Goal: Information Seeking & Learning: Learn about a topic

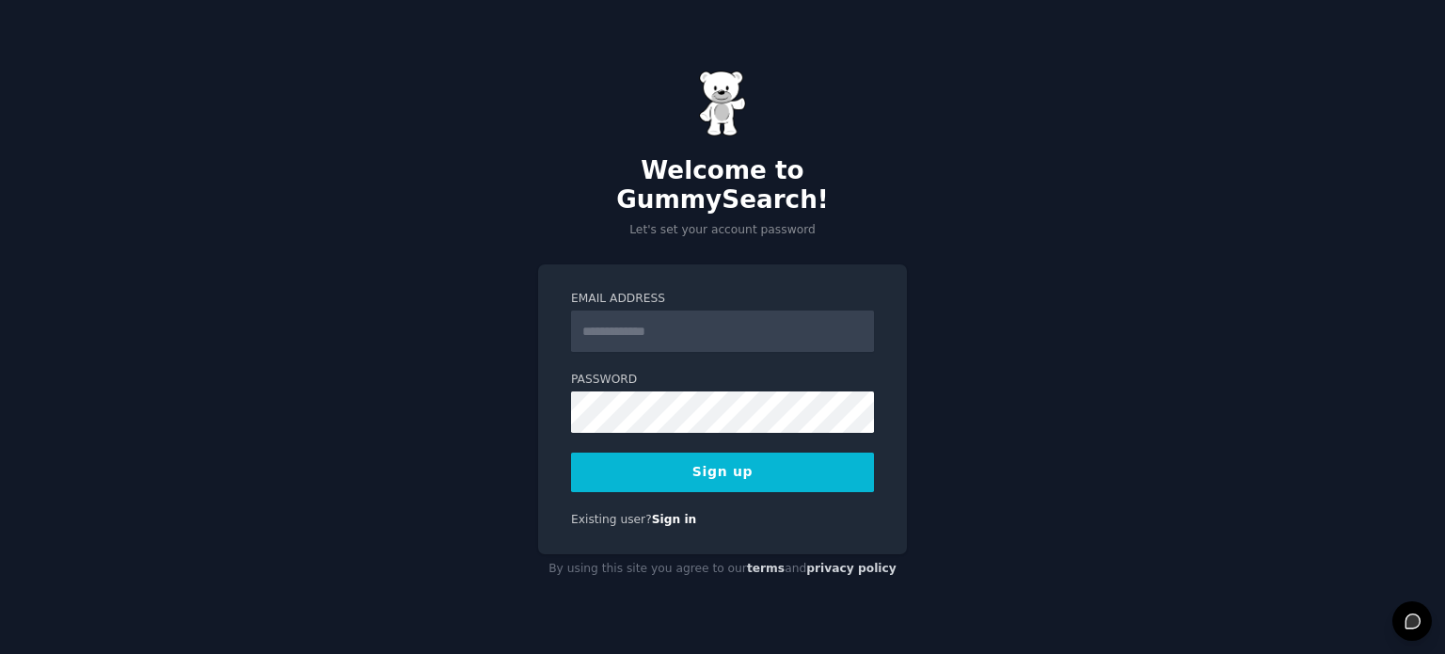
click at [697, 325] on input "Email Address" at bounding box center [722, 331] width 303 height 41
type input "**********"
click at [711, 453] on button "Sign up" at bounding box center [722, 473] width 303 height 40
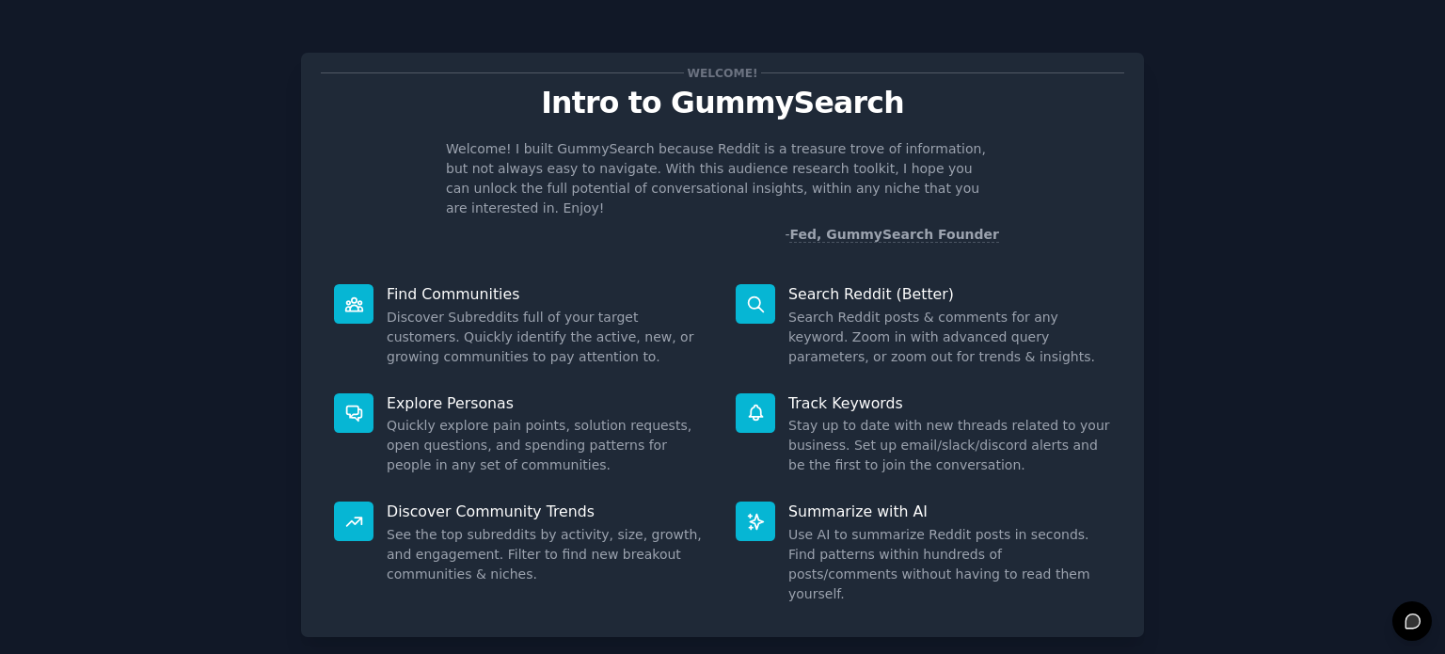
scroll to position [82, 0]
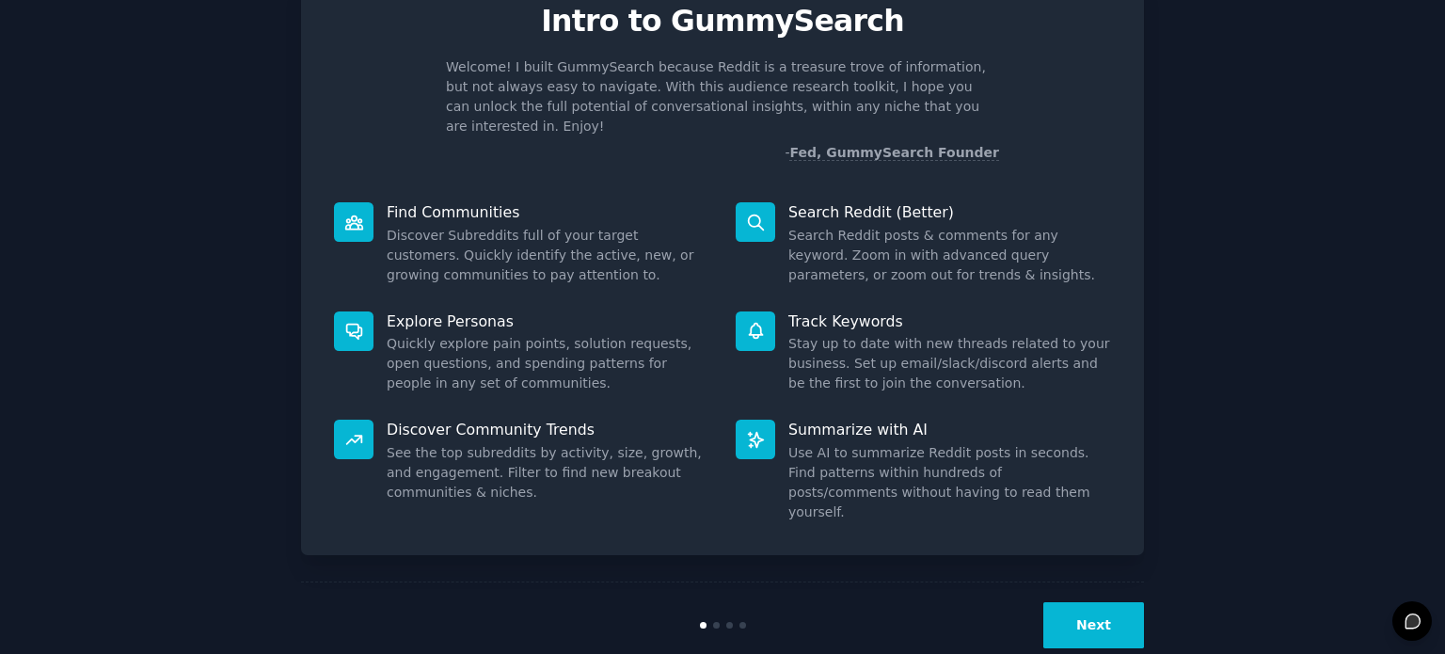
click at [1095, 602] on button "Next" at bounding box center [1094, 625] width 101 height 46
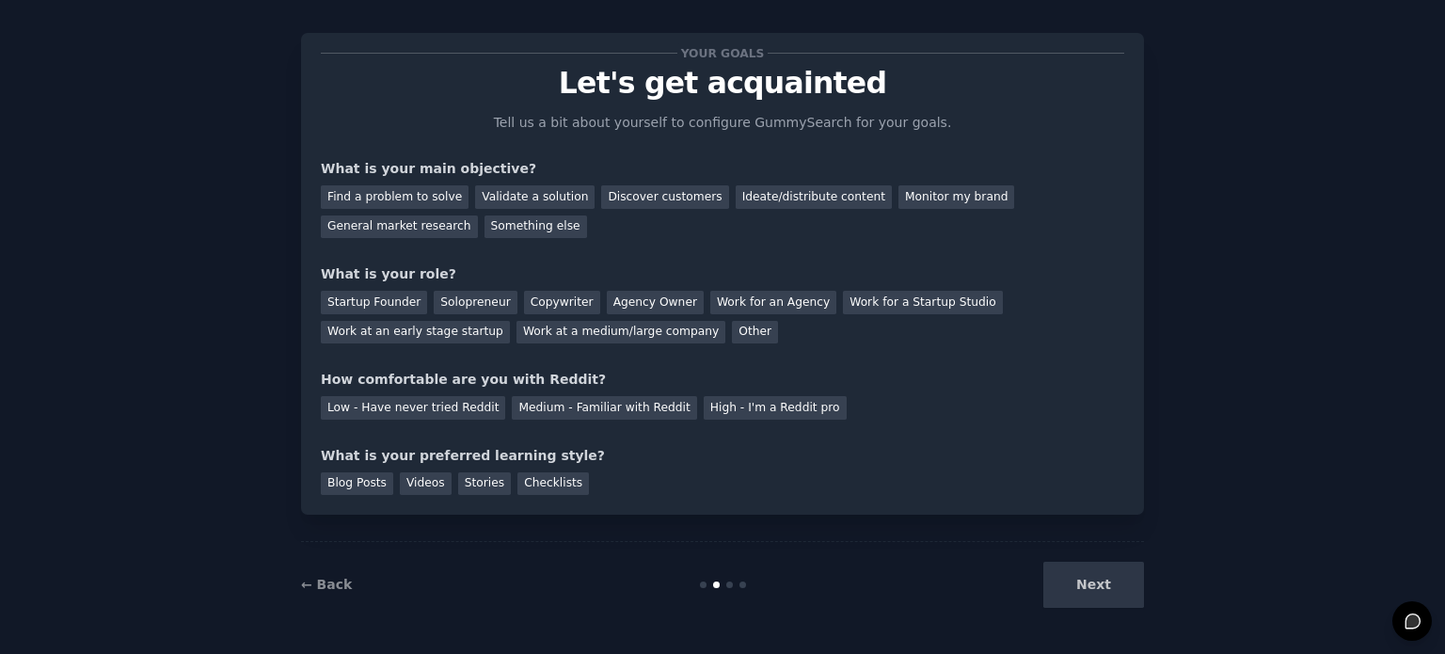
scroll to position [19, 0]
click at [402, 198] on div "Find a problem to solve" at bounding box center [395, 198] width 148 height 24
click at [489, 195] on div "Validate a solution" at bounding box center [535, 198] width 120 height 24
click at [612, 191] on div "Discover customers" at bounding box center [664, 198] width 127 height 24
click at [455, 301] on div "Solopreneur" at bounding box center [475, 304] width 83 height 24
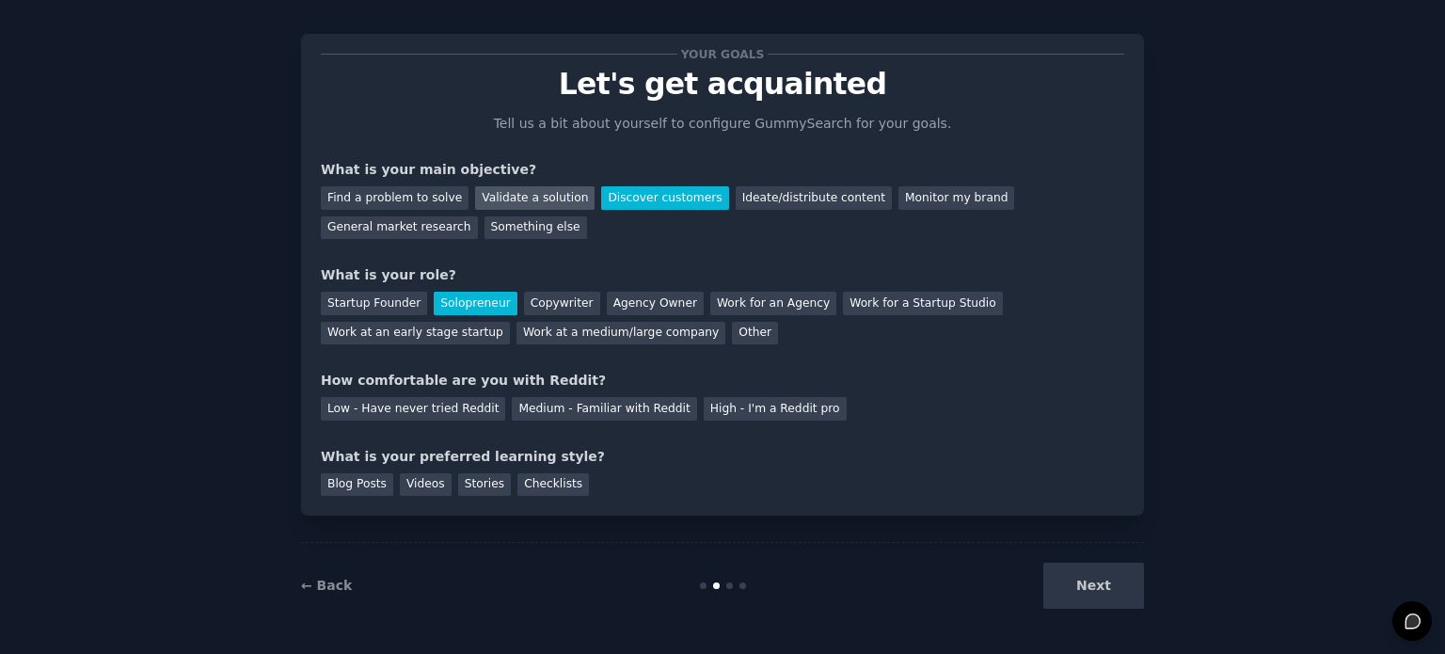
click at [507, 193] on div "Validate a solution" at bounding box center [535, 198] width 120 height 24
click at [558, 408] on div "Medium - Familiar with Reddit" at bounding box center [604, 409] width 184 height 24
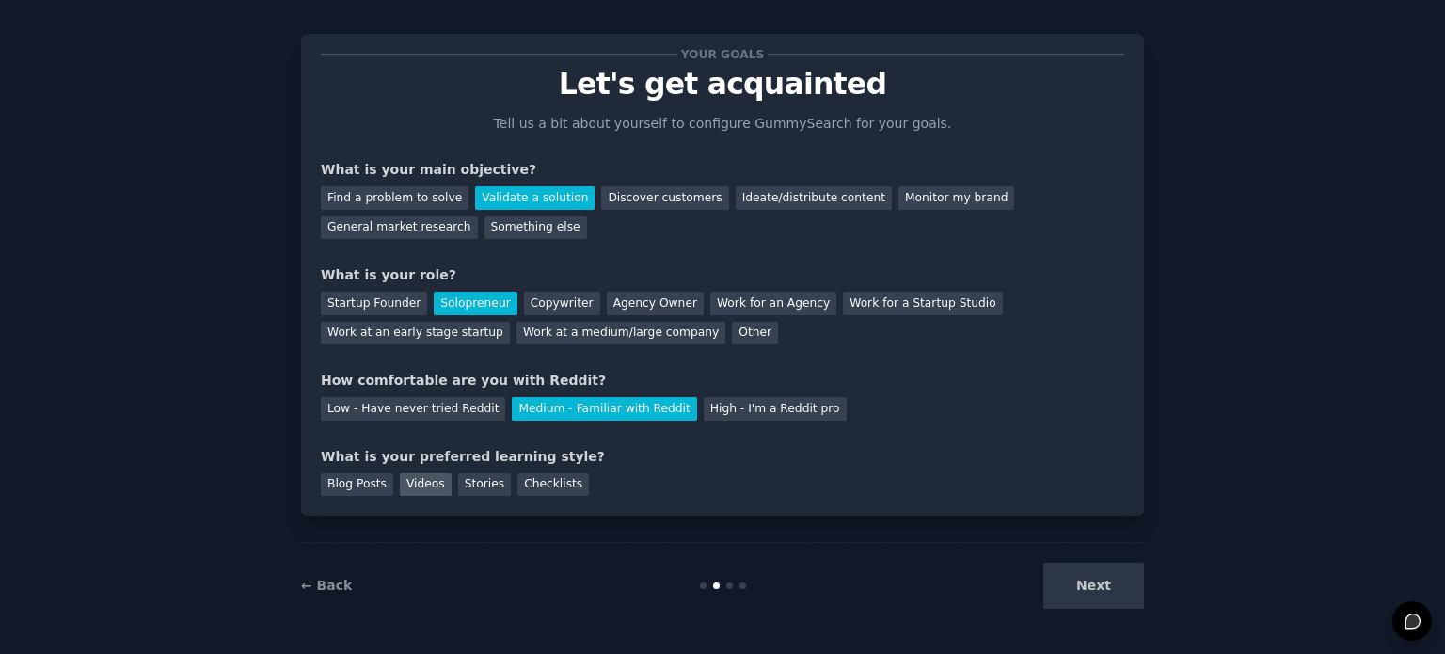
click at [419, 481] on div "Videos" at bounding box center [426, 485] width 52 height 24
click at [1115, 584] on button "Next" at bounding box center [1094, 586] width 101 height 46
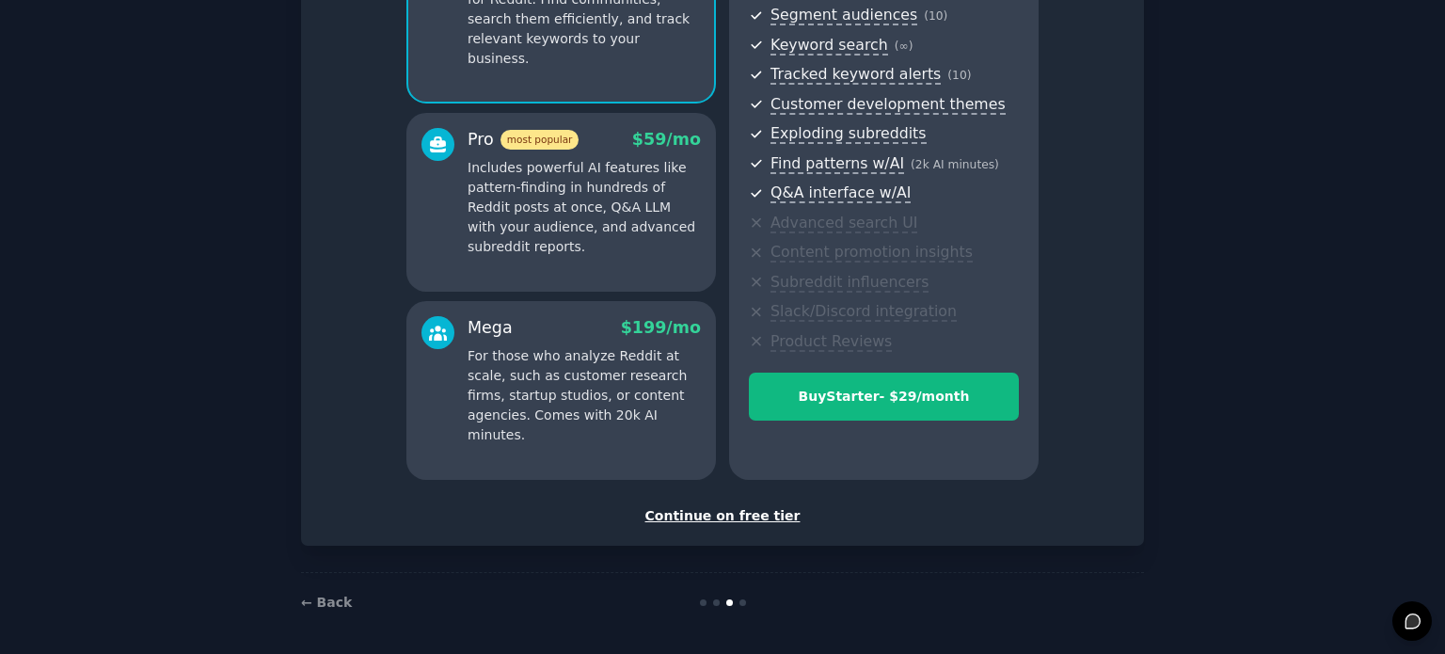
scroll to position [247, 0]
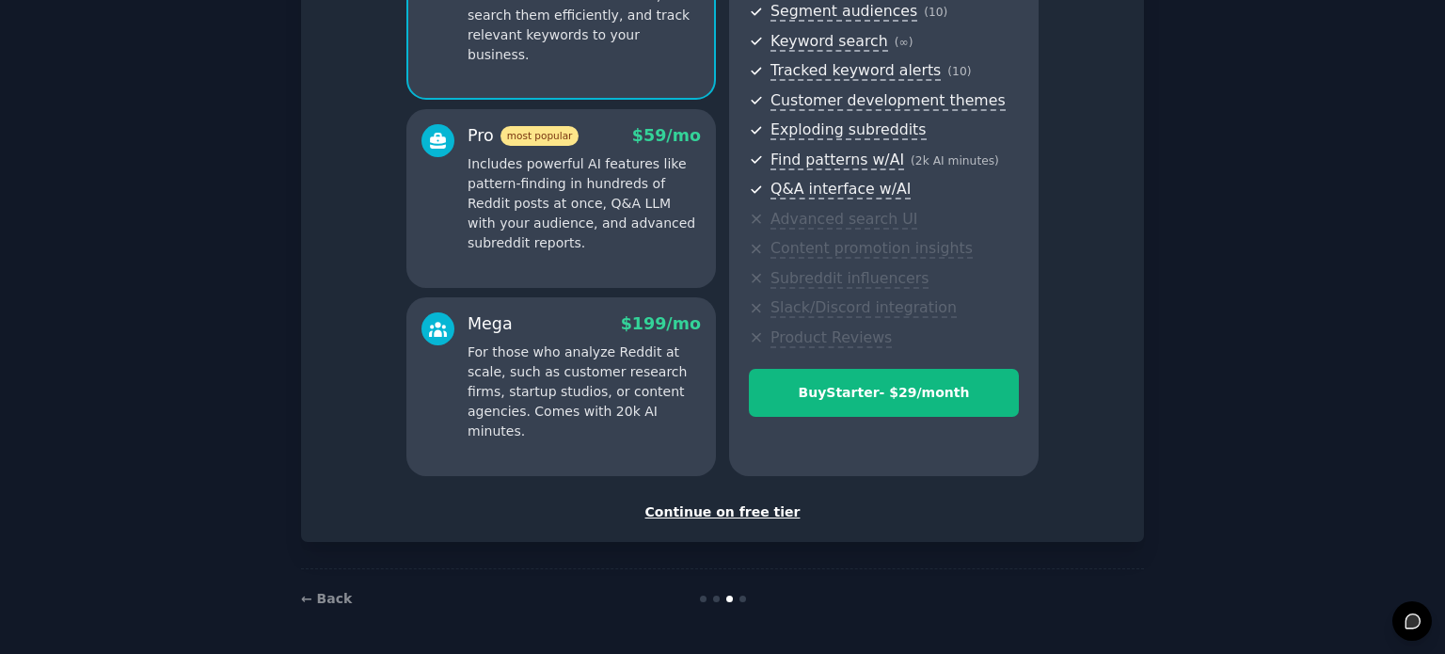
click at [737, 518] on div "Continue on free tier" at bounding box center [723, 513] width 804 height 20
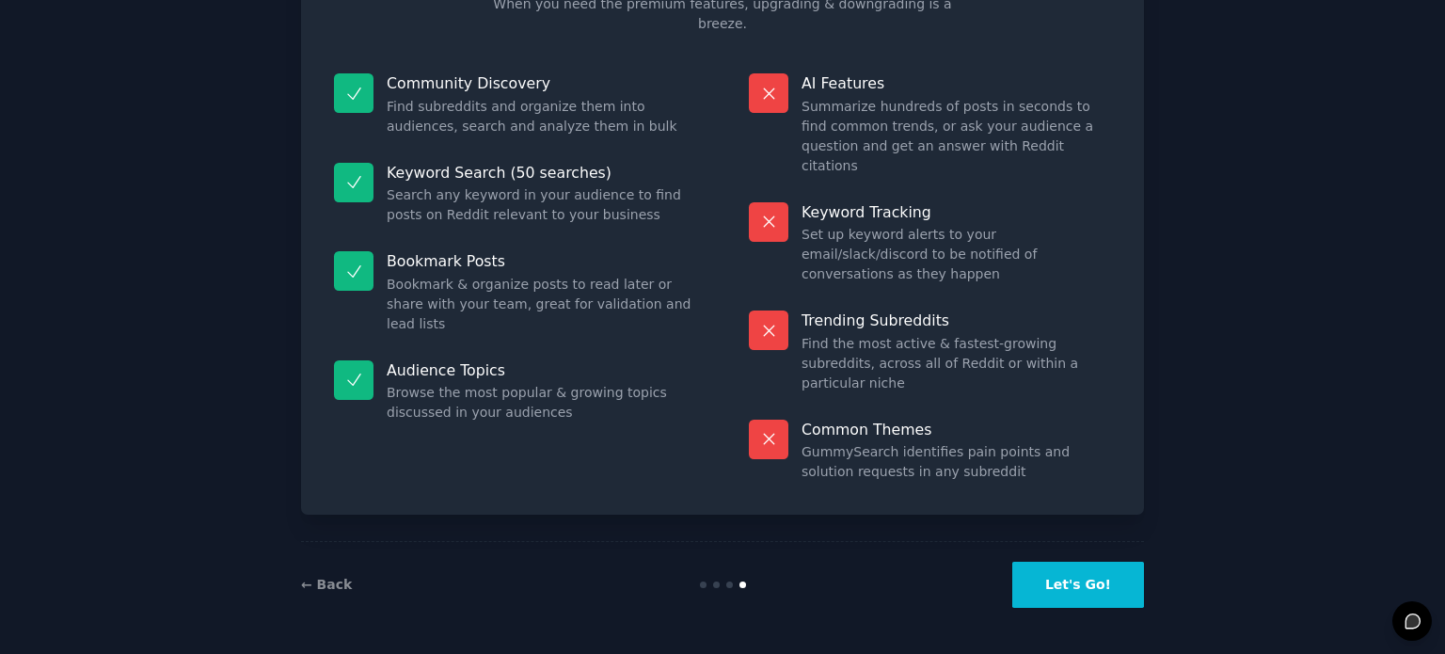
scroll to position [78, 0]
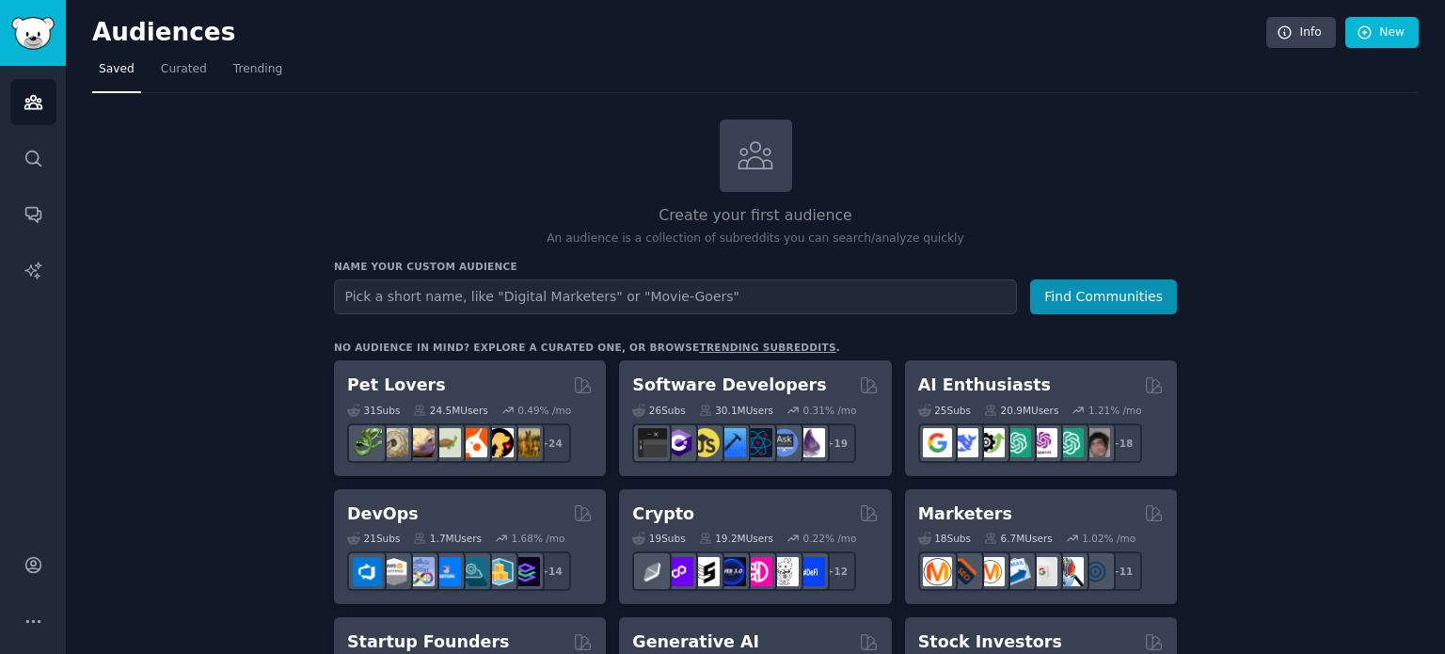
click at [704, 349] on link "trending subreddits" at bounding box center [767, 347] width 136 height 11
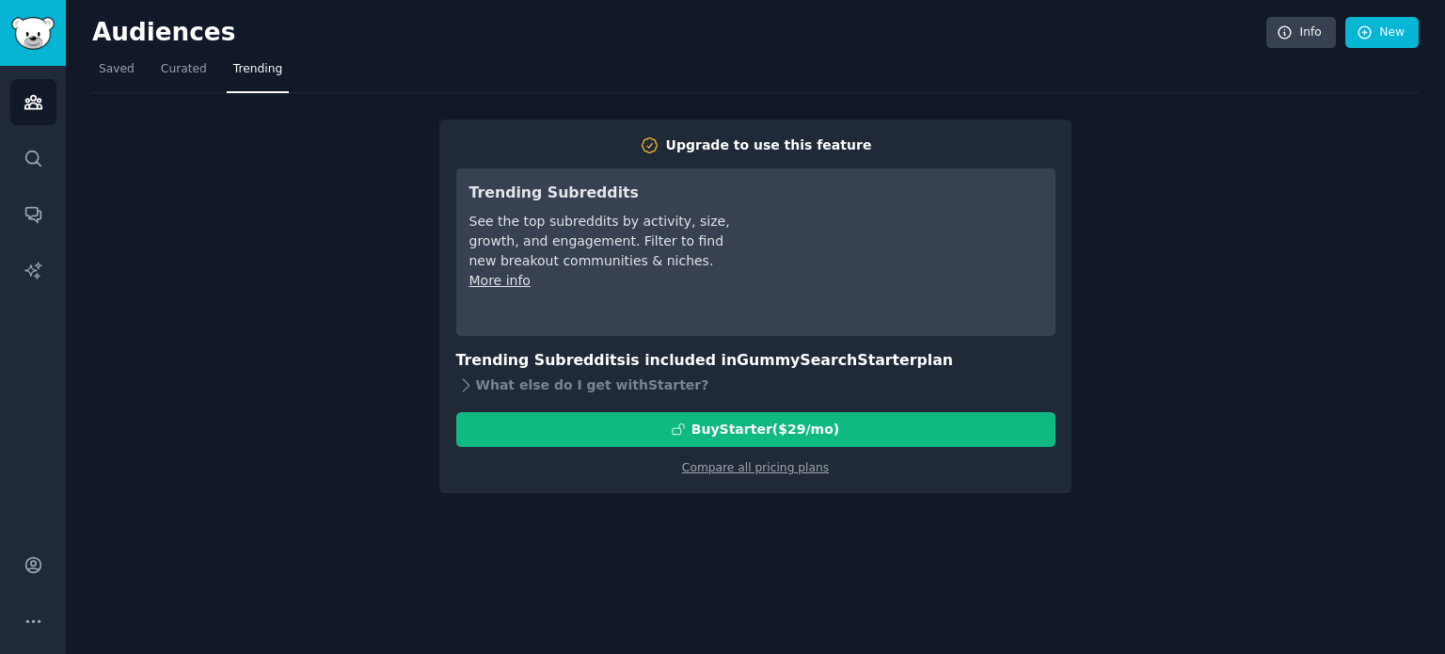
click at [567, 360] on h3 "Trending Subreddits is included in GummySearch Starter plan" at bounding box center [755, 361] width 599 height 24
click at [181, 73] on span "Curated" at bounding box center [184, 69] width 46 height 17
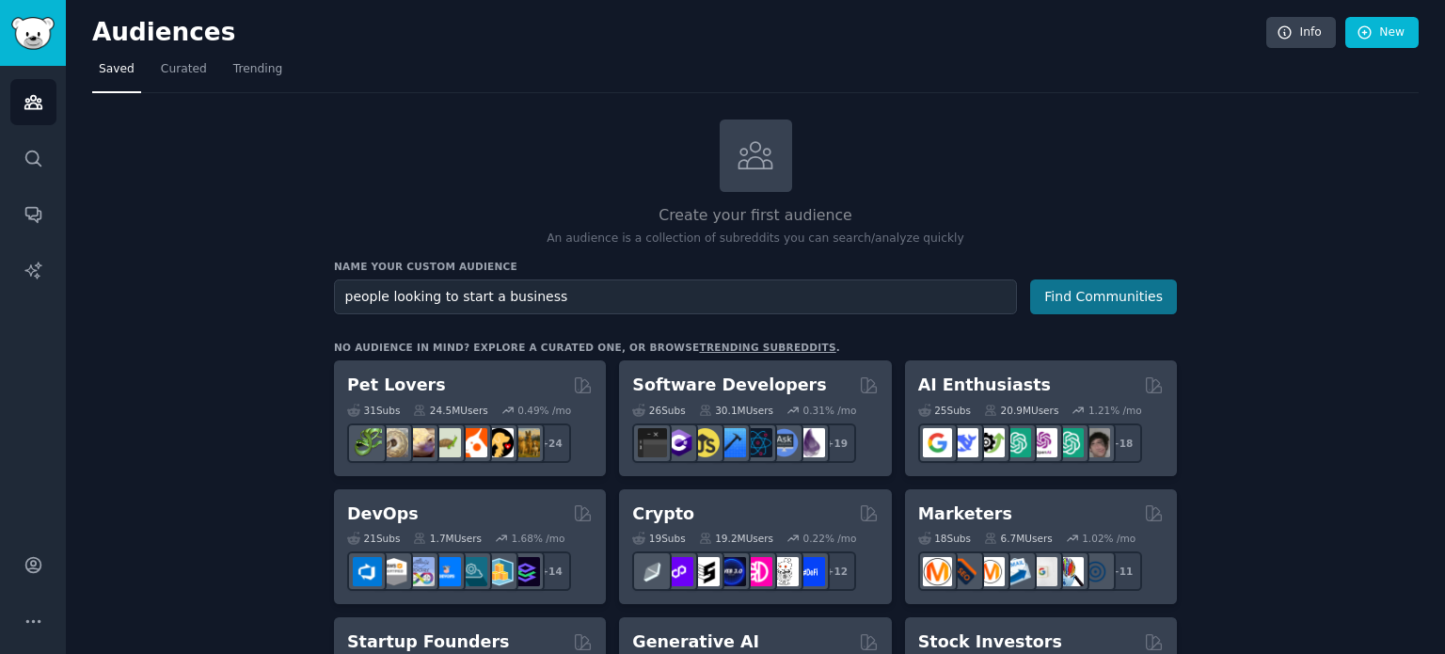
type input "people looking to start a business"
click at [1088, 290] on button "Find Communities" at bounding box center [1103, 296] width 147 height 35
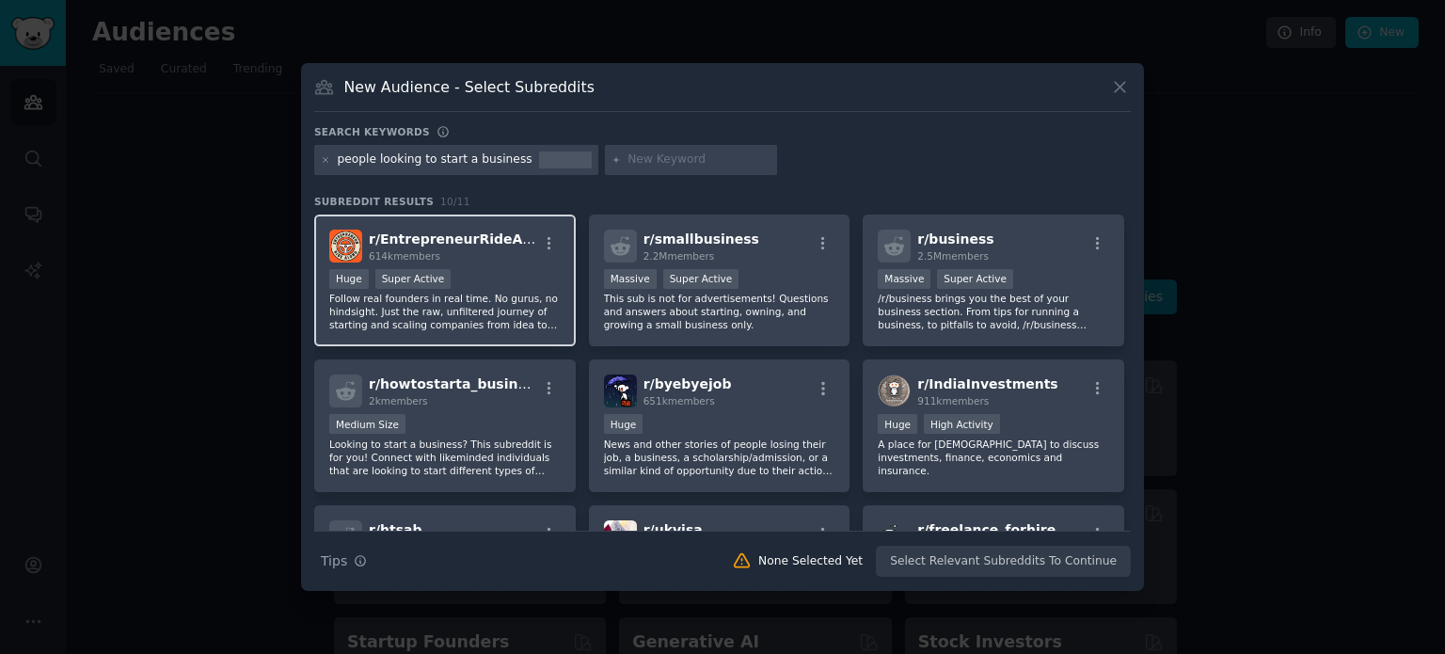
click at [468, 283] on div "Huge Super Active" at bounding box center [444, 281] width 231 height 24
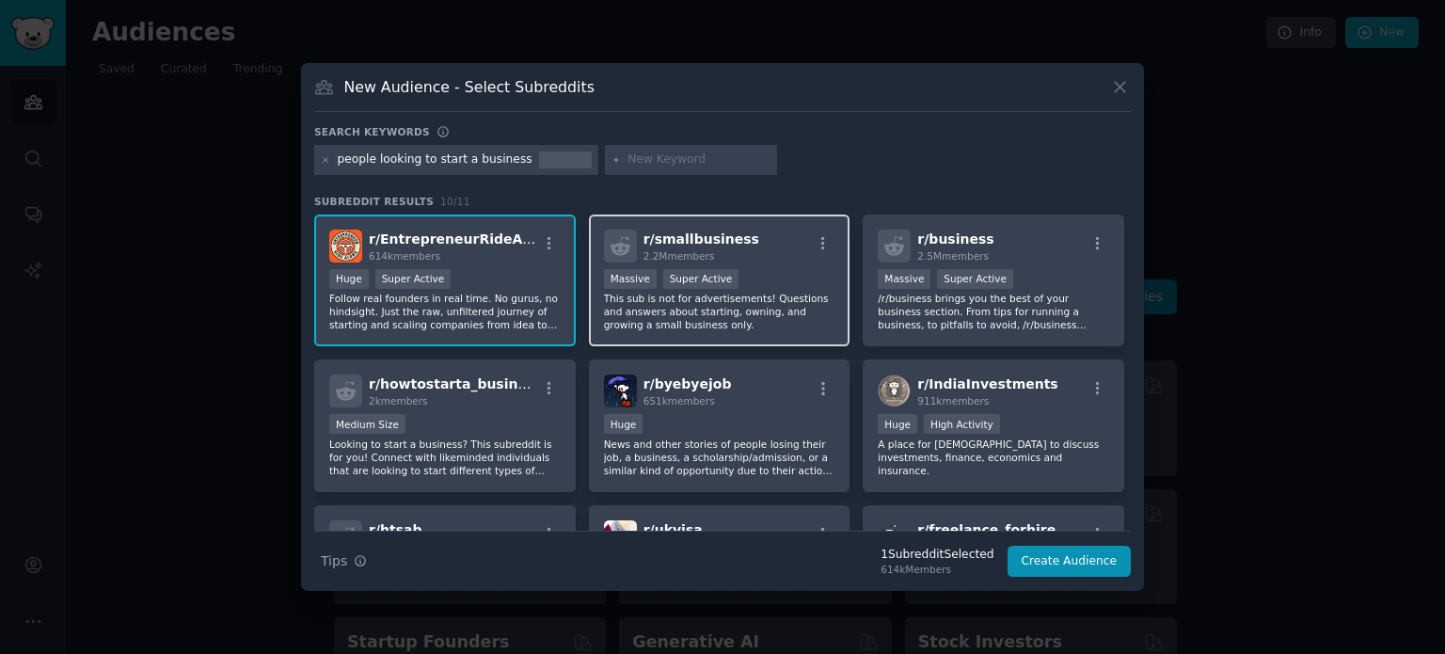
click at [734, 302] on p "This sub is not for advertisements! Questions and answers about starting, ownin…" at bounding box center [719, 312] width 231 height 40
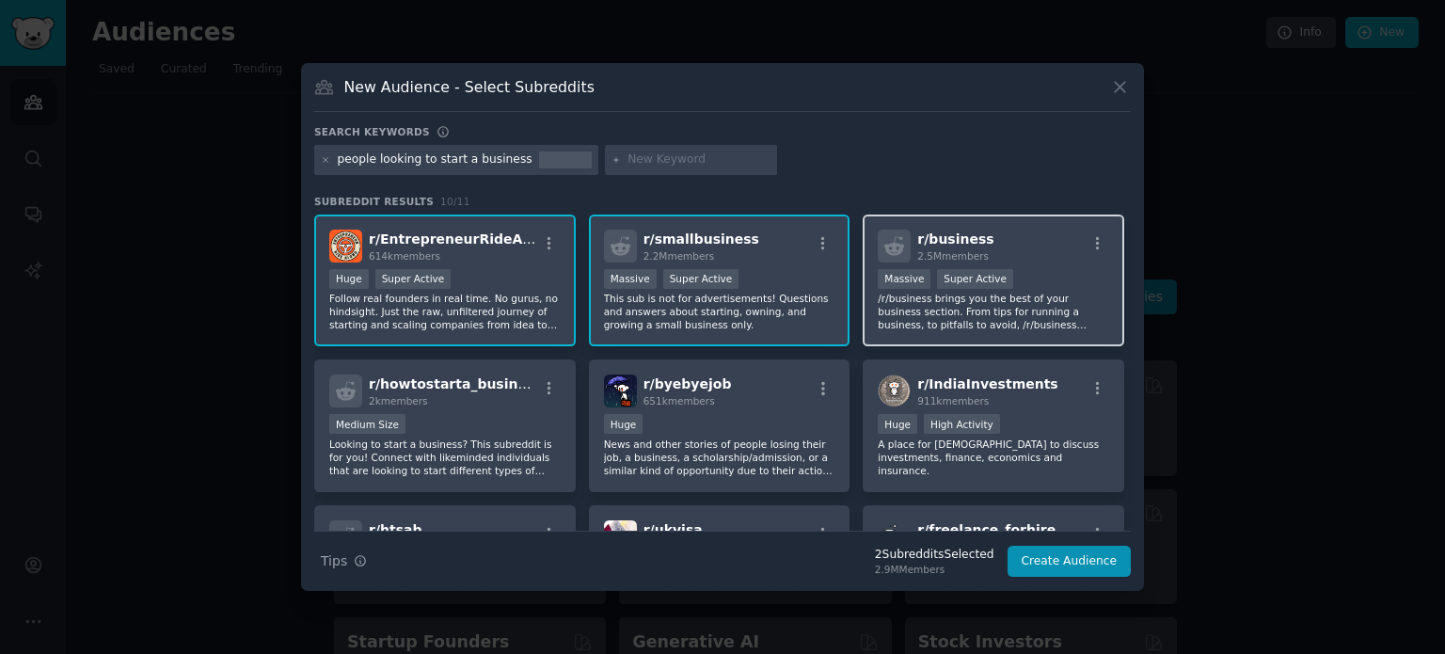
click at [916, 311] on p "/r/business brings you the best of your business section. From tips for running…" at bounding box center [993, 312] width 231 height 40
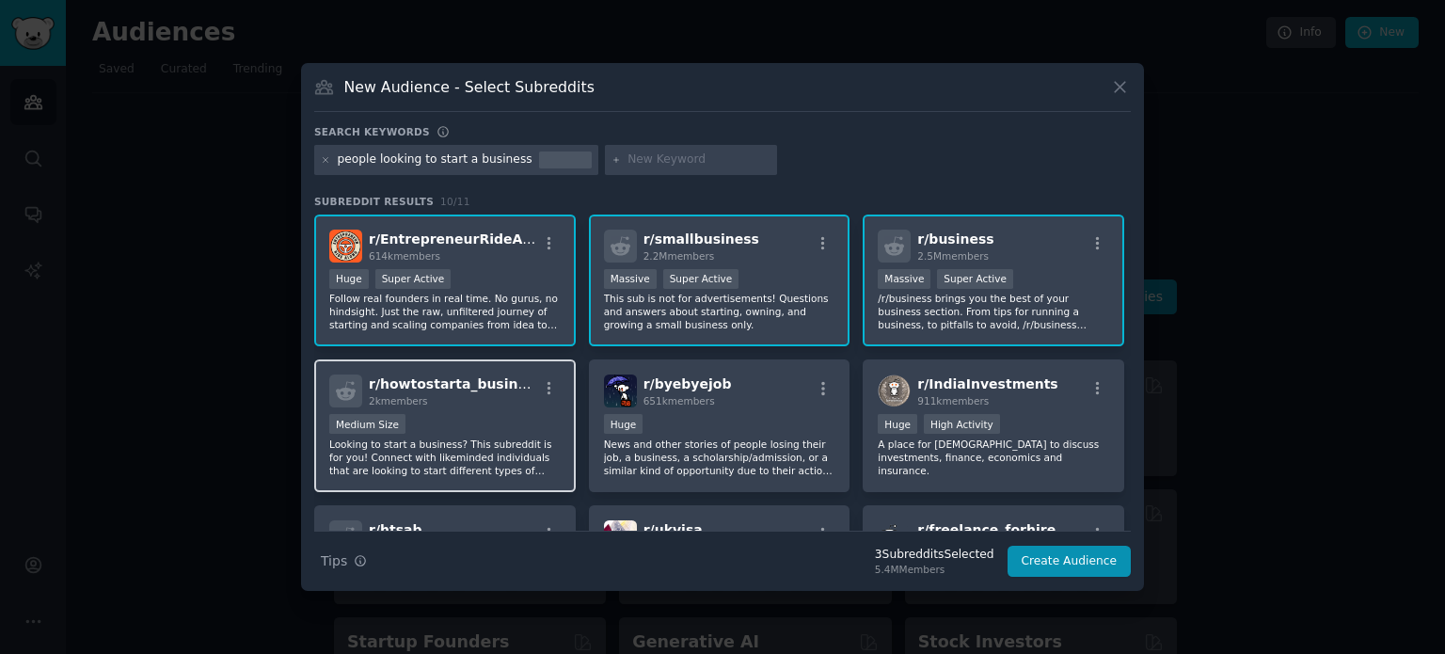
click at [494, 446] on p "Looking to start a business? This subreddit is for you! Connect with likeminded…" at bounding box center [444, 458] width 231 height 40
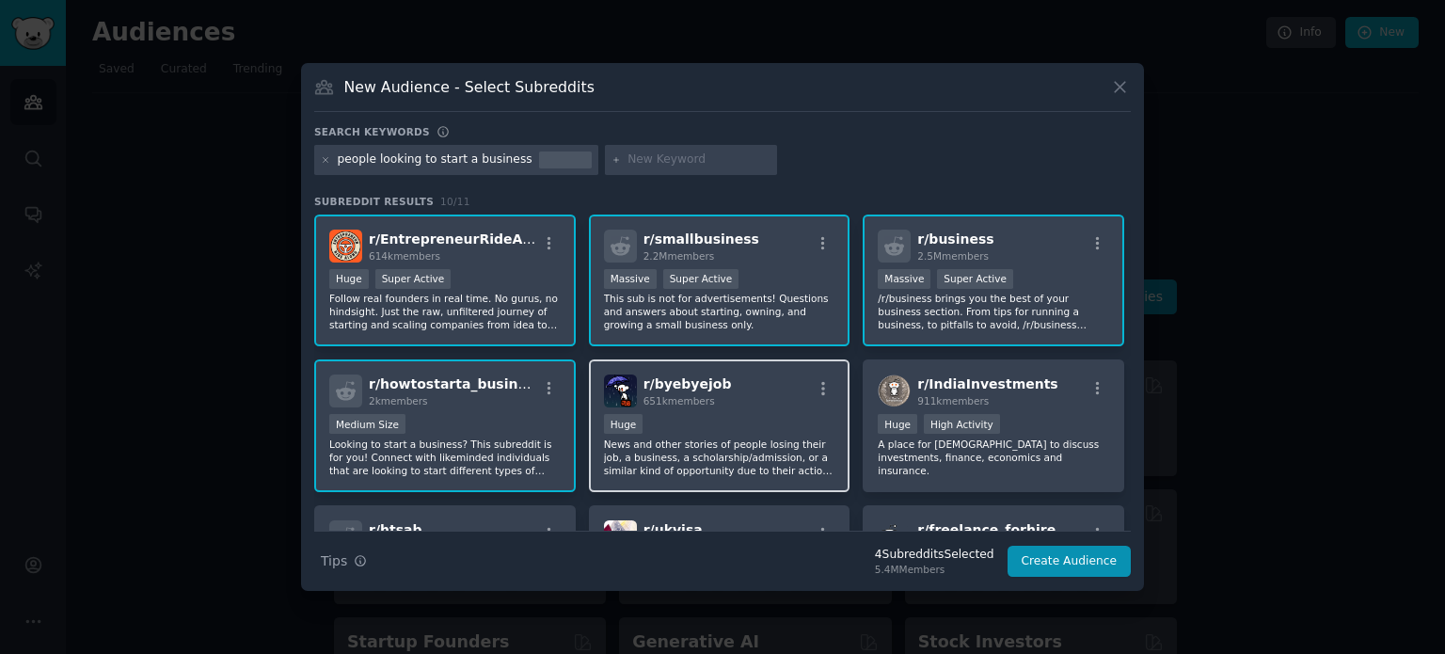
click at [675, 450] on p "News and other stories of people losing their job, a business, a scholarship/ad…" at bounding box center [719, 458] width 231 height 40
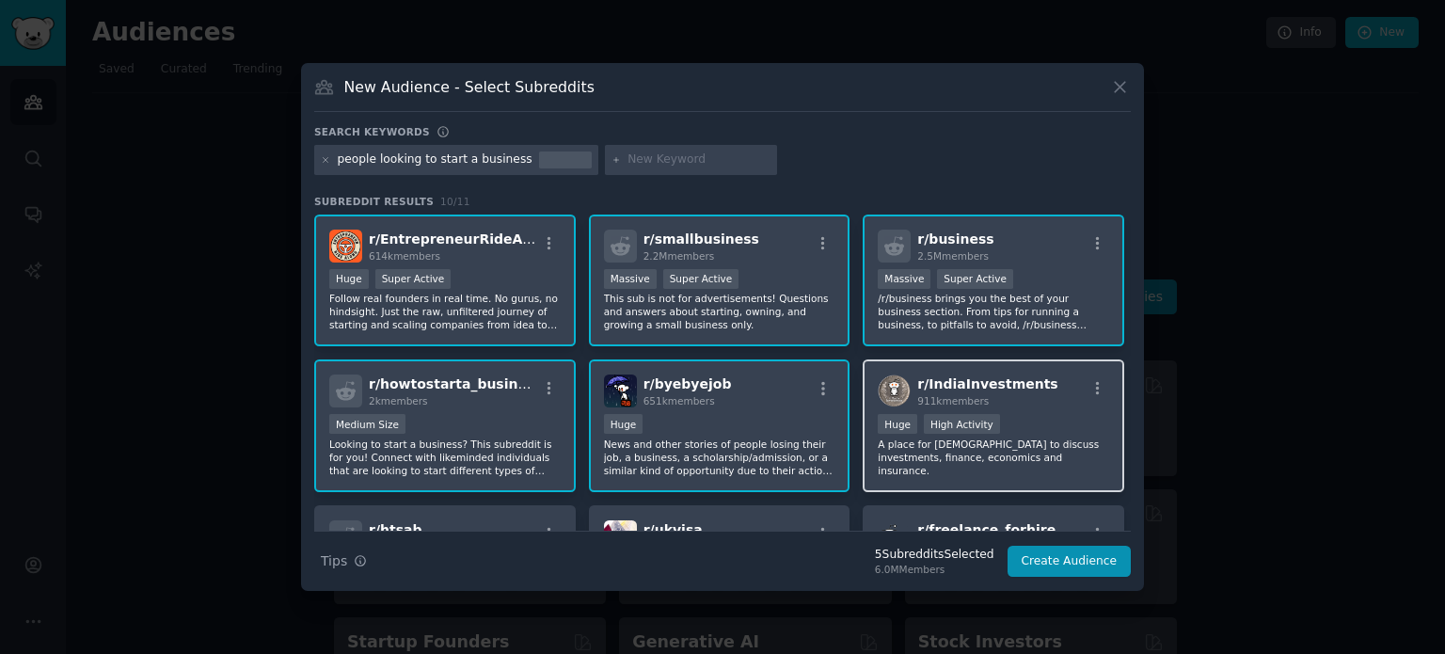
click at [933, 457] on p "A place for [DEMOGRAPHIC_DATA] to discuss investments, finance, economics and i…" at bounding box center [993, 458] width 231 height 40
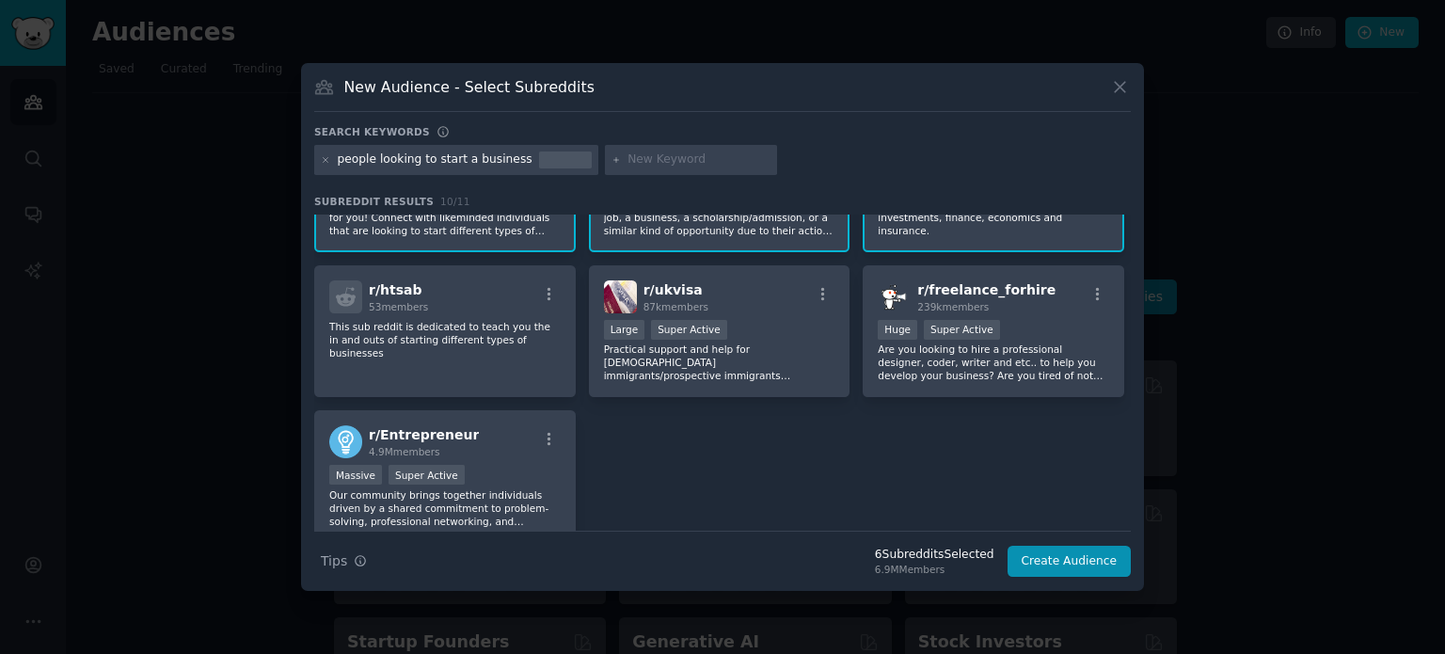
scroll to position [241, 0]
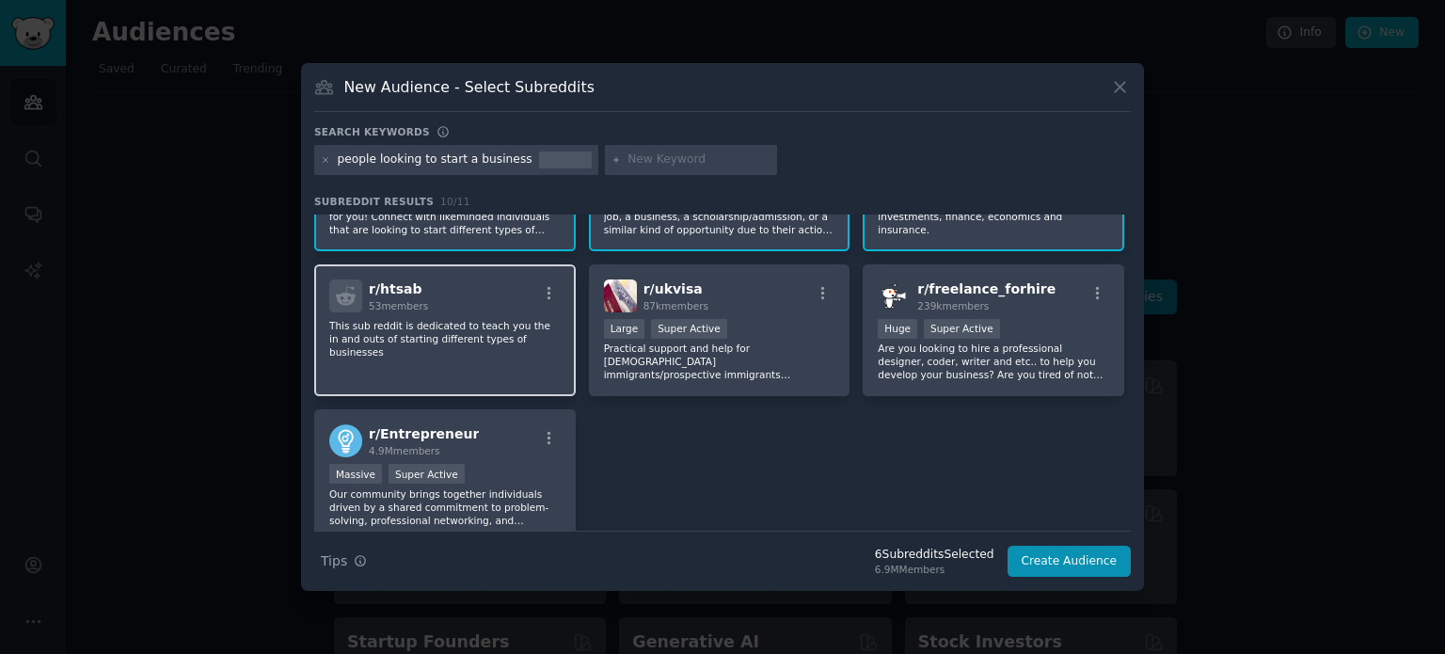
click at [420, 355] on div "r/ htsab 53 members This sub reddit is dedicated to teach you the in and outs o…" at bounding box center [445, 330] width 262 height 133
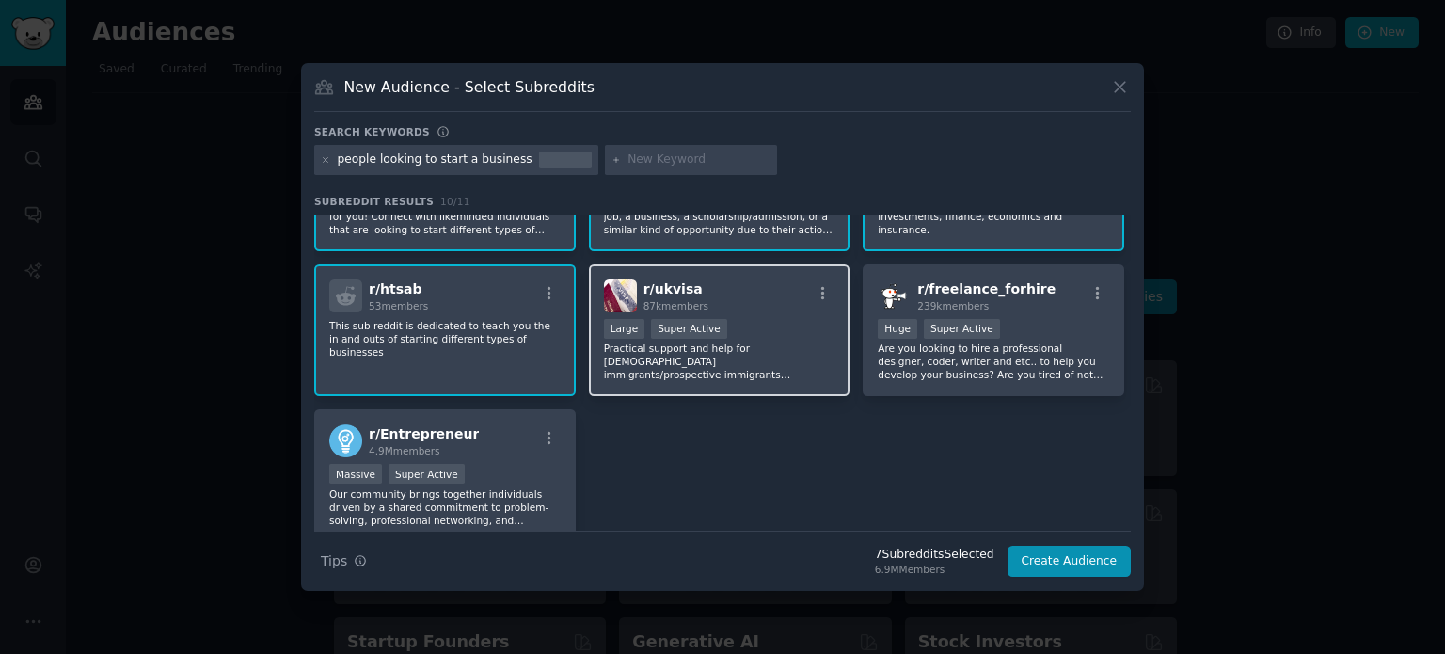
click at [767, 352] on p "Practical support and help for [DEMOGRAPHIC_DATA] immigrants/prospective immigr…" at bounding box center [719, 362] width 231 height 40
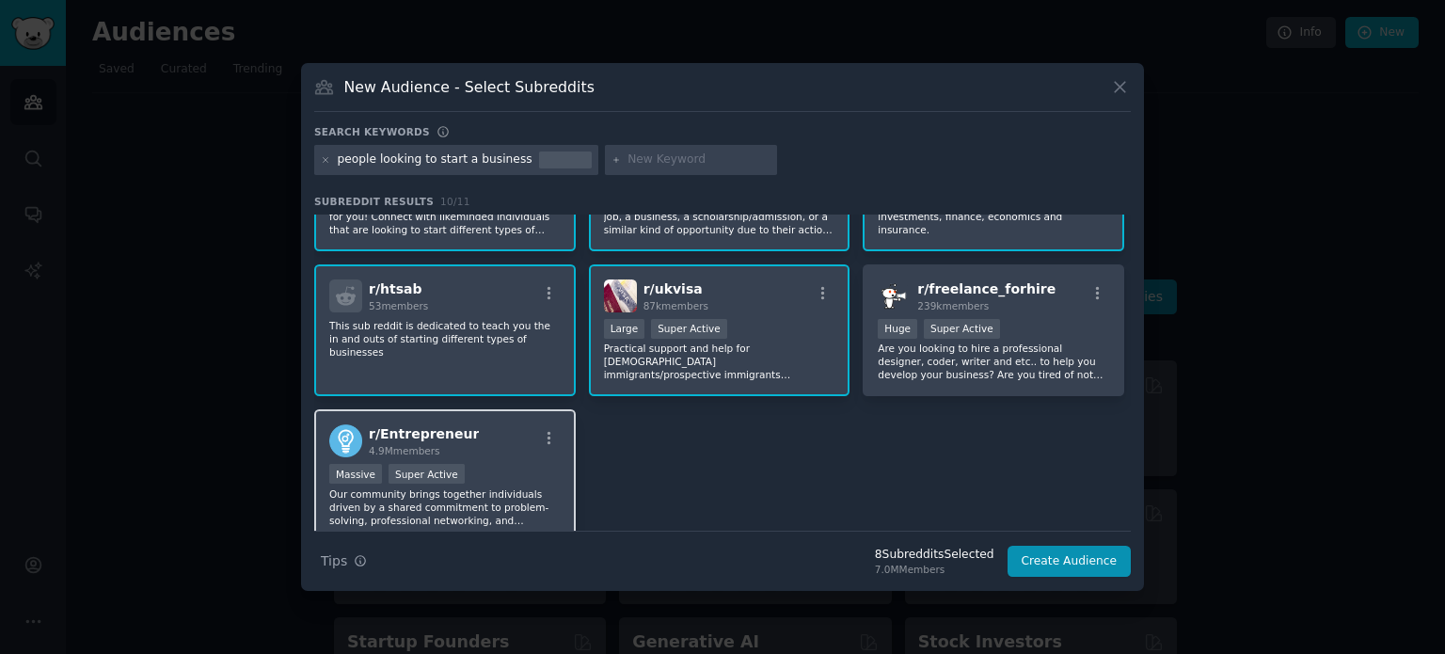
click at [497, 501] on p "Our community brings together individuals driven by a shared commitment to prob…" at bounding box center [444, 507] width 231 height 40
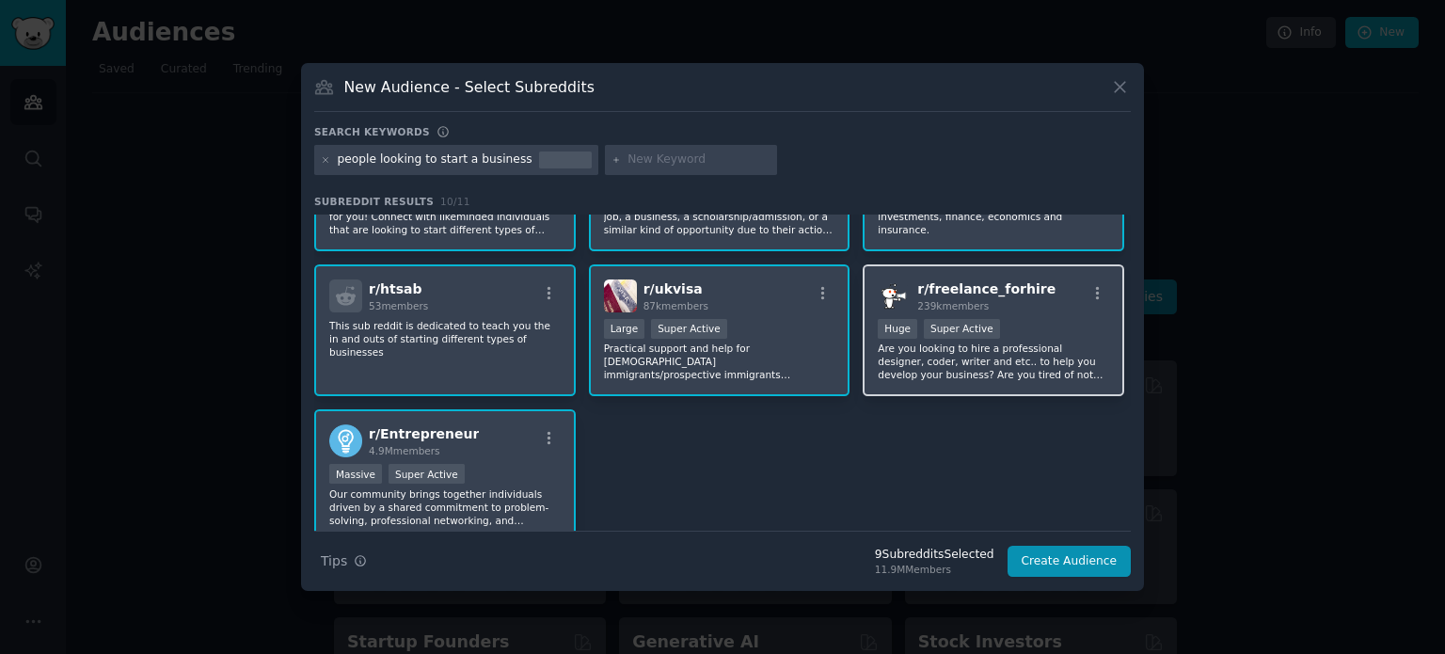
click at [994, 352] on p "Are you looking to hire a professional designer, coder, writer and etc.. to hel…" at bounding box center [993, 362] width 231 height 40
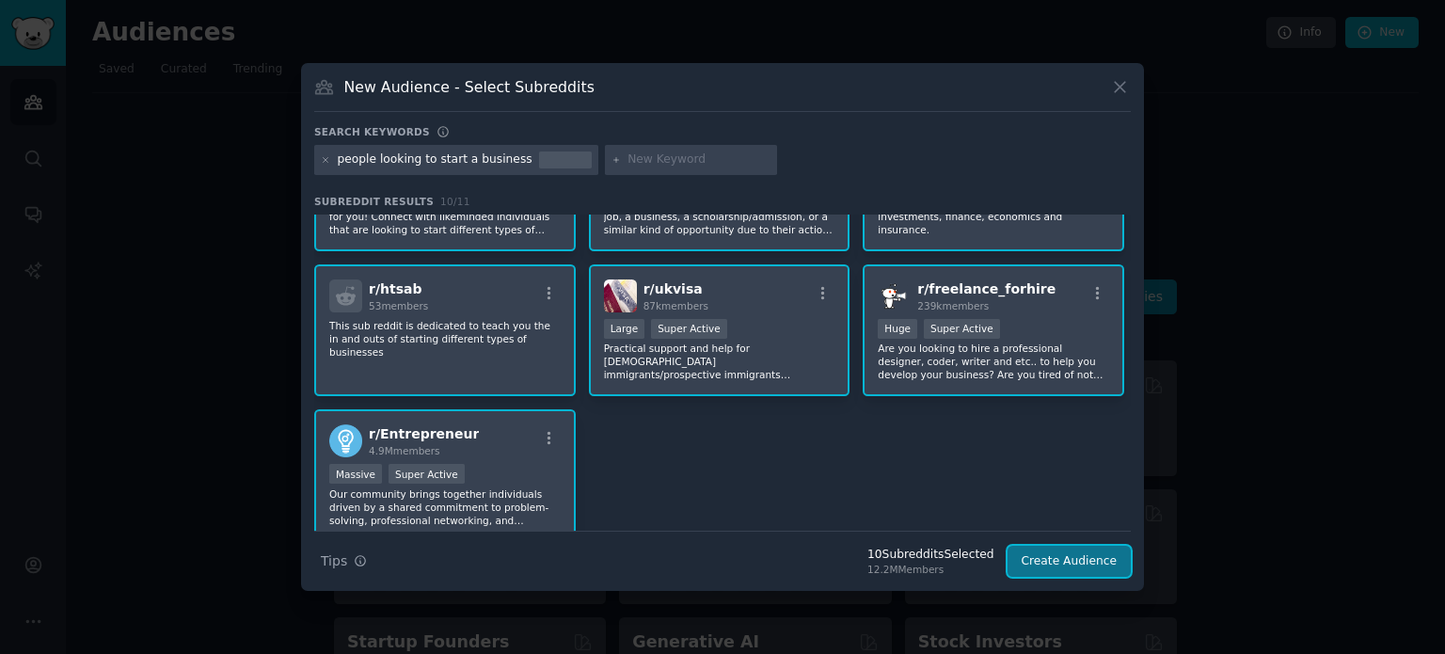
click at [1051, 554] on button "Create Audience" at bounding box center [1070, 562] width 124 height 32
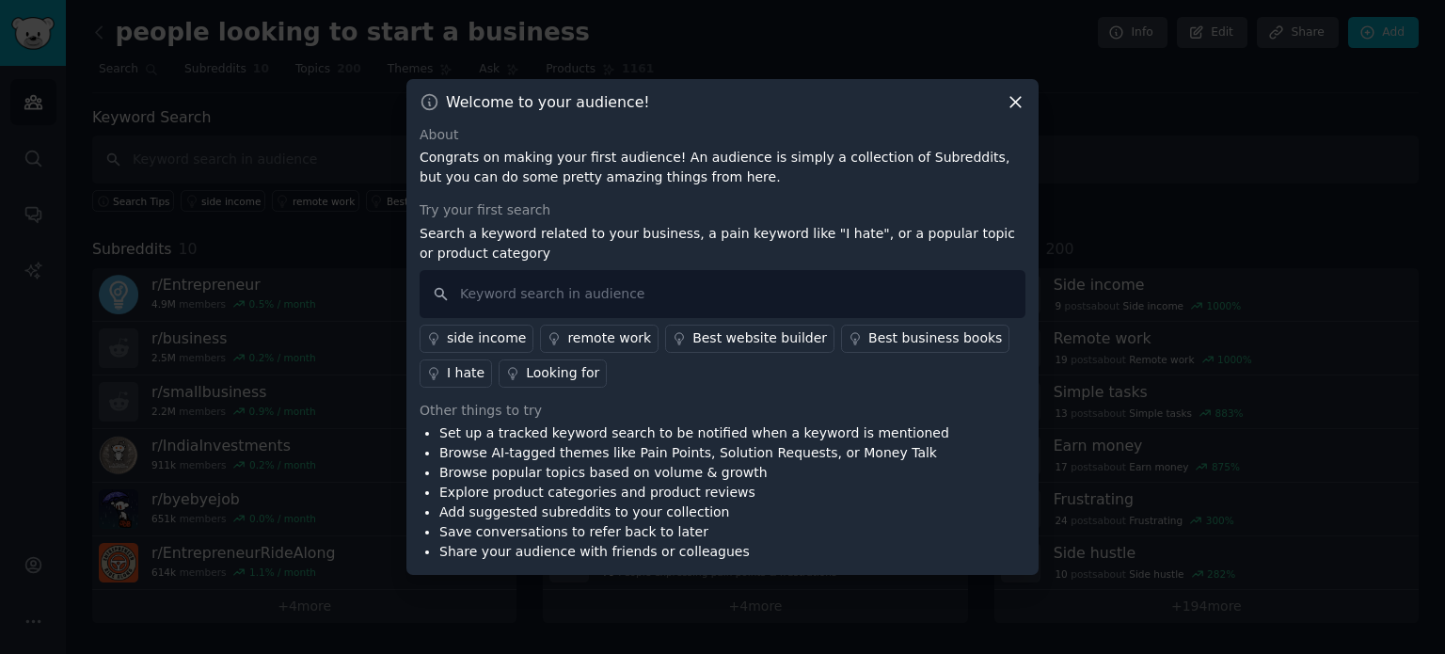
click at [550, 239] on p "Search a keyword related to your business, a pain keyword like "I hate", or a p…" at bounding box center [723, 244] width 606 height 40
click at [742, 229] on p "Search a keyword related to your business, a pain keyword like "I hate", or a p…" at bounding box center [723, 244] width 606 height 40
click at [822, 239] on p "Search a keyword related to your business, a pain keyword like "I hate", or a p…" at bounding box center [723, 244] width 606 height 40
click at [880, 240] on p "Search a keyword related to your business, a pain keyword like "I hate", or a p…" at bounding box center [723, 244] width 606 height 40
click at [527, 299] on input "text" at bounding box center [723, 294] width 606 height 48
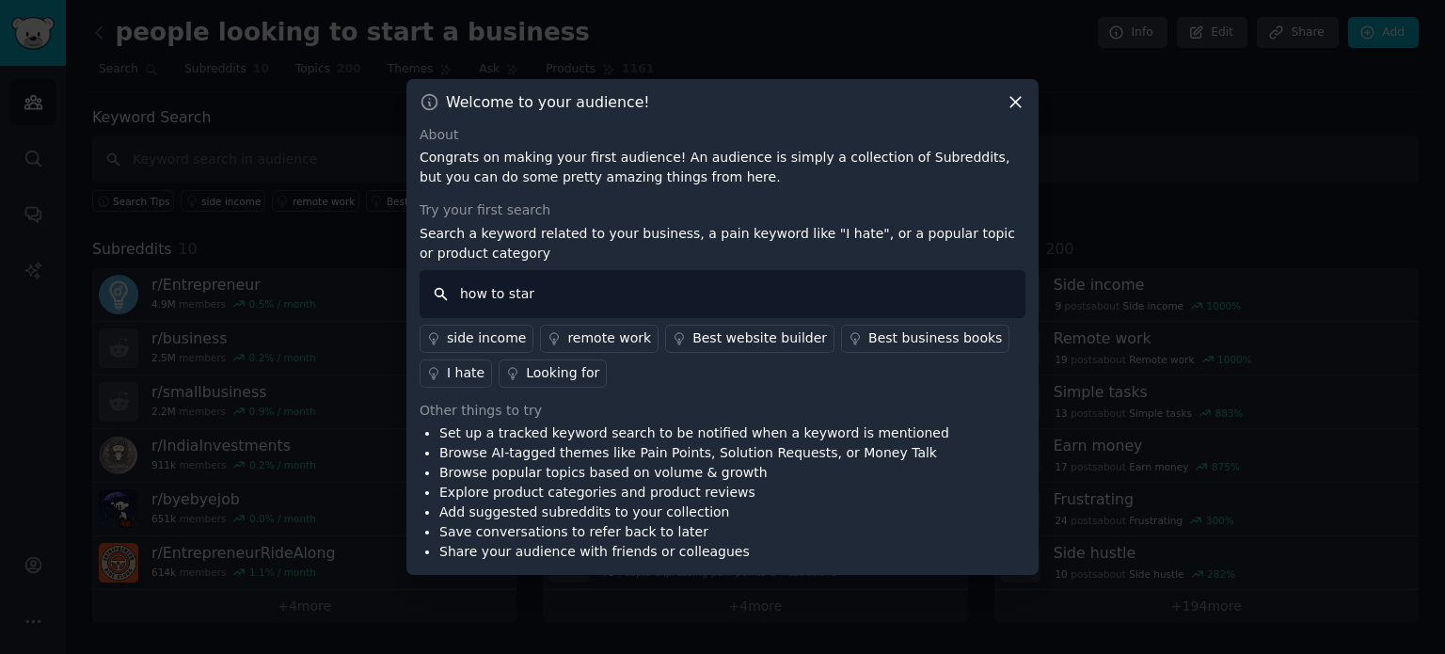
type input "how to start"
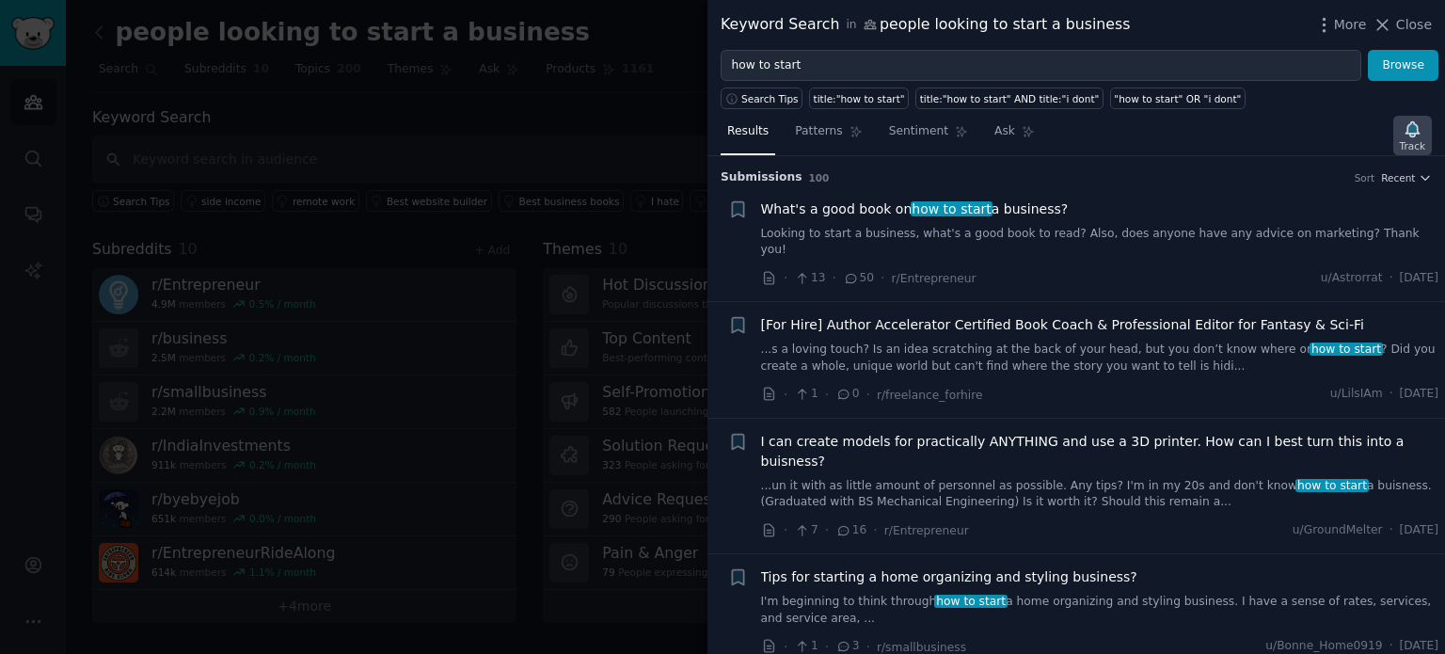
click at [1416, 135] on icon "button" at bounding box center [1412, 128] width 13 height 15
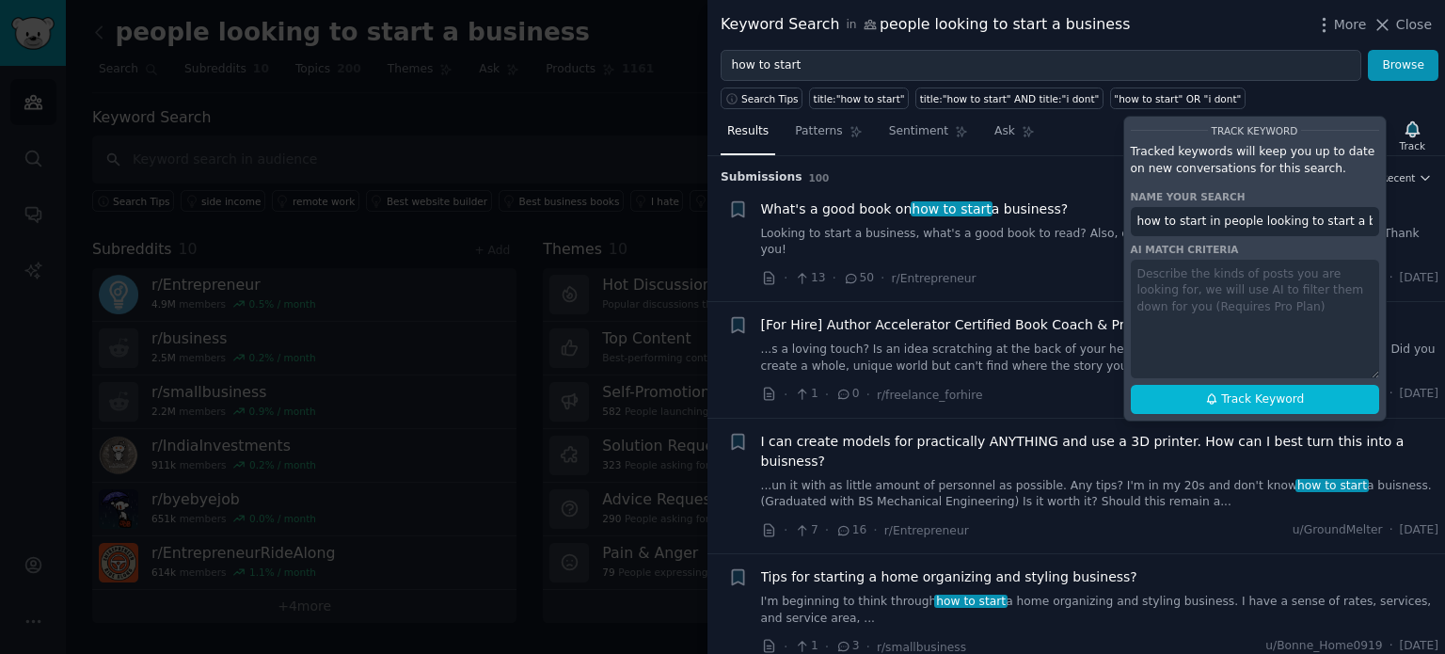
click at [1273, 89] on div "Search Tips title:"how to start" title:"how to start" AND title:"i dont" "how t…" at bounding box center [1077, 95] width 738 height 28
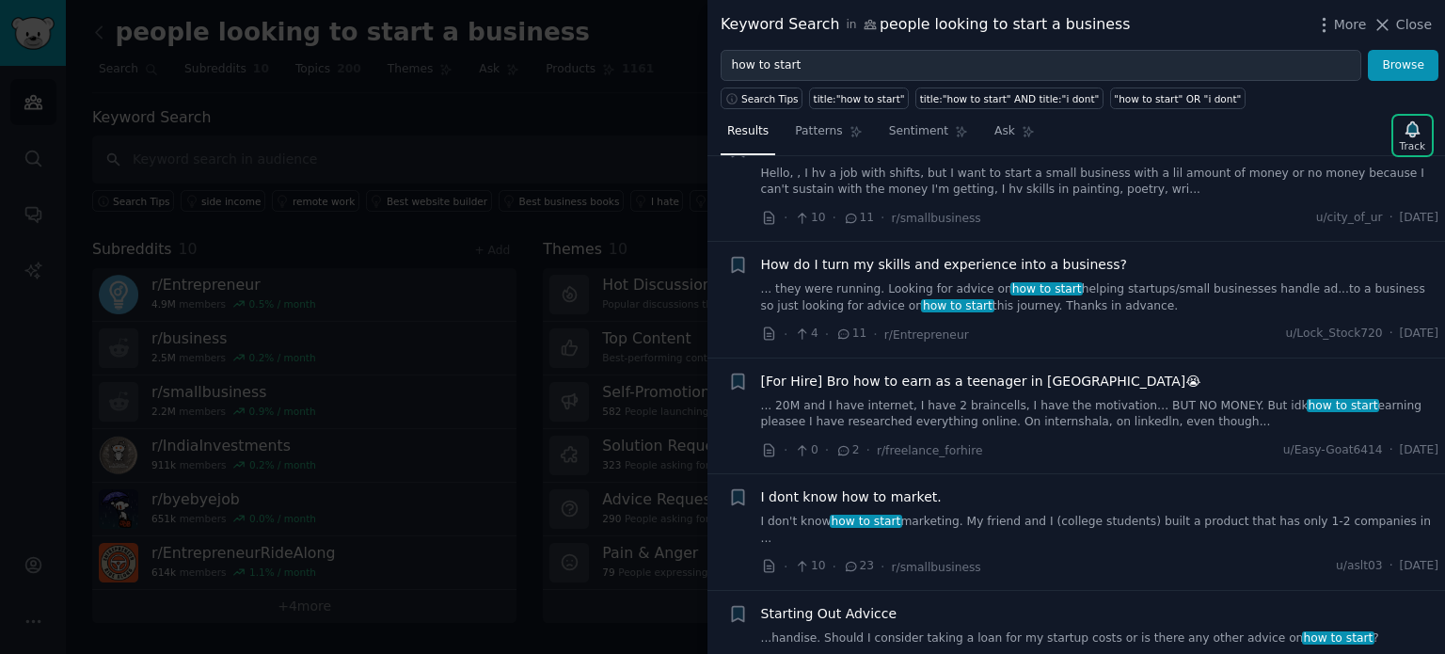
scroll to position [3982, 0]
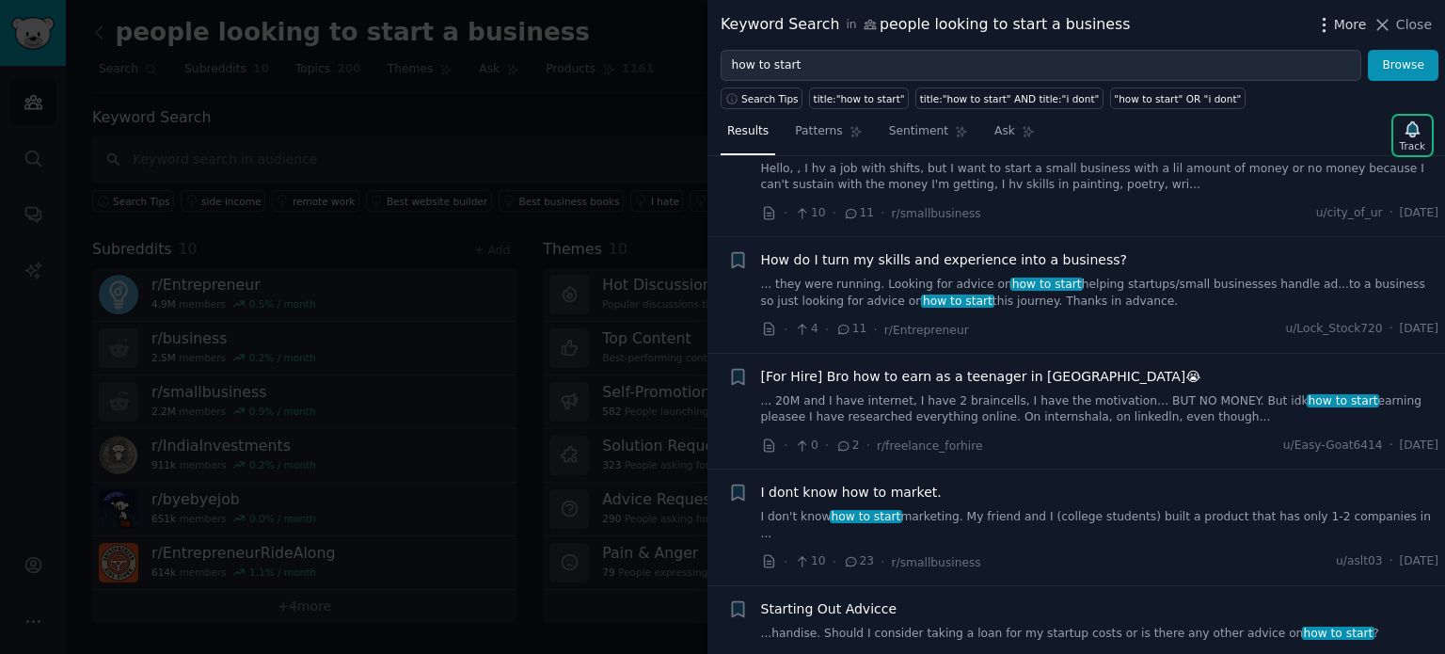
click at [1330, 21] on icon "button" at bounding box center [1325, 25] width 20 height 20
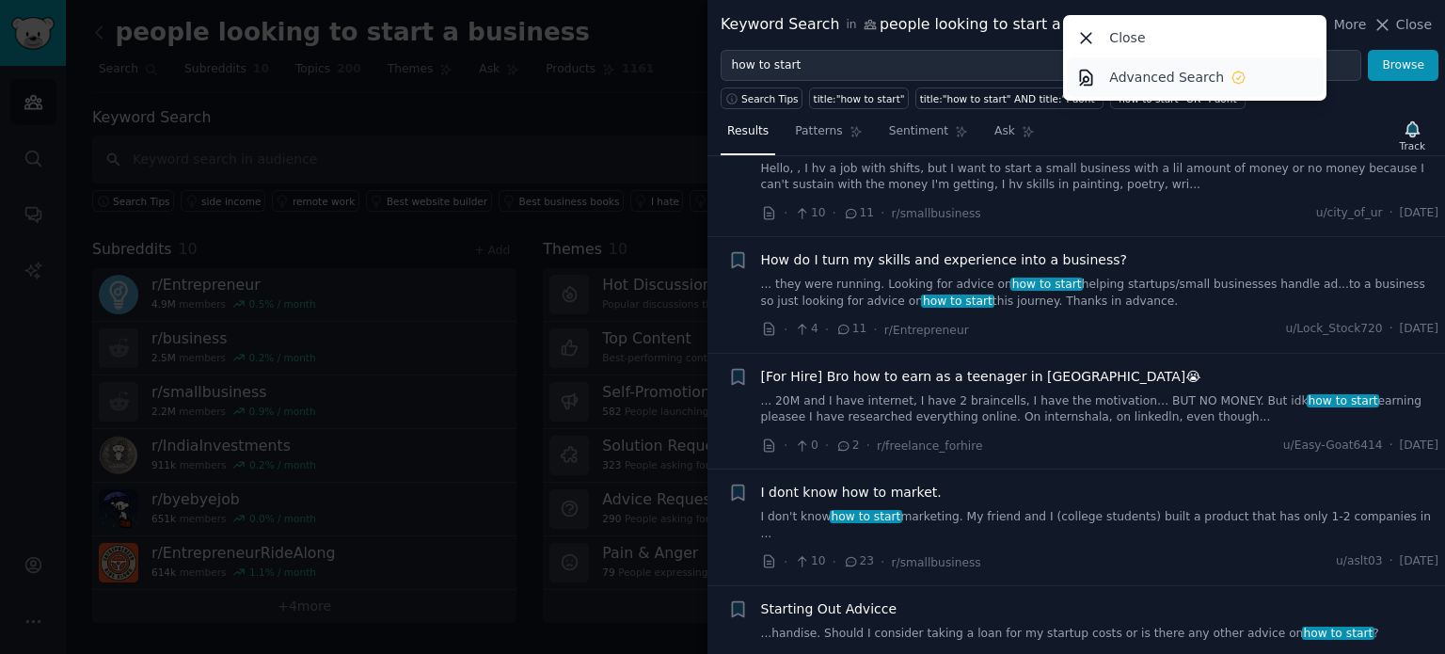
click at [1154, 72] on p "Advanced Search" at bounding box center [1166, 78] width 115 height 20
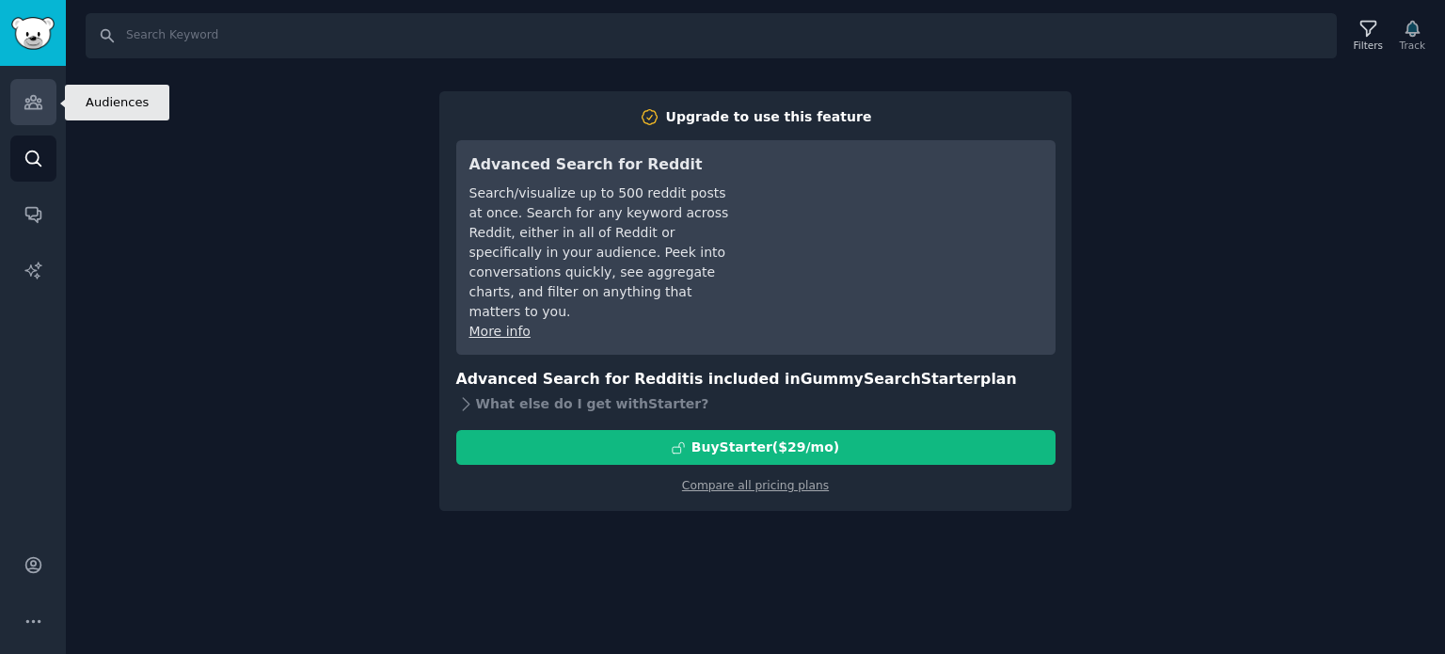
click at [32, 93] on icon "Sidebar" at bounding box center [34, 102] width 20 height 20
